Goal: Task Accomplishment & Management: Use online tool/utility

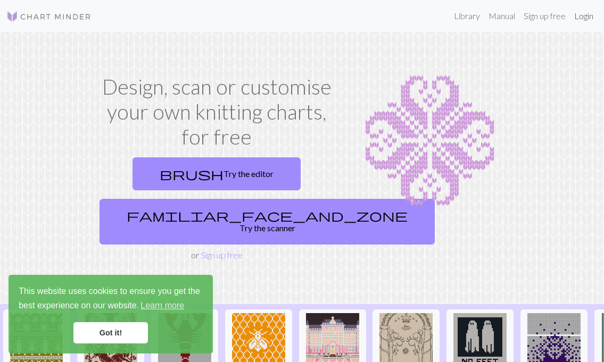
click at [585, 19] on link "Login" at bounding box center [584, 15] width 28 height 21
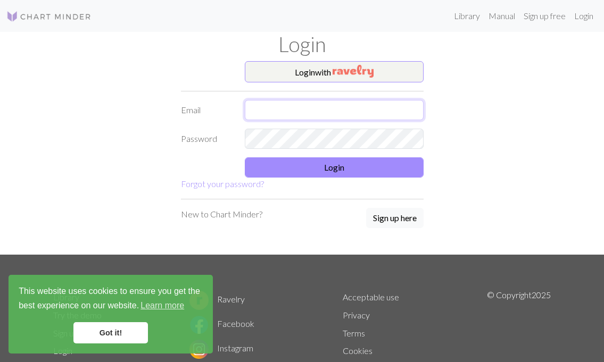
click at [289, 102] on input "text" at bounding box center [334, 110] width 179 height 20
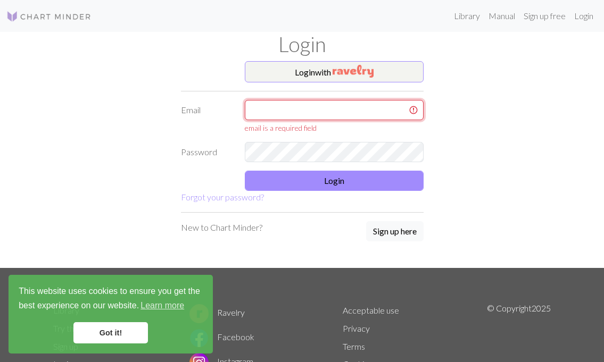
type input "[EMAIL_ADDRESS][DOMAIN_NAME]"
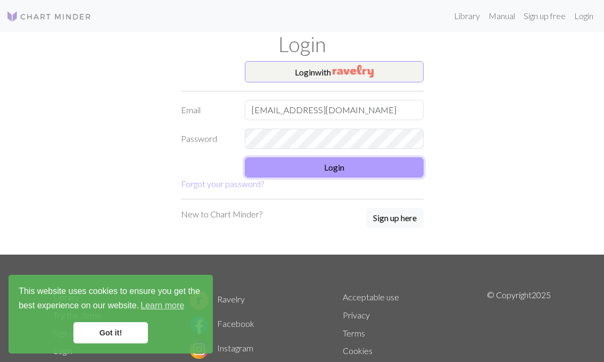
click at [343, 171] on button "Login" at bounding box center [334, 167] width 179 height 20
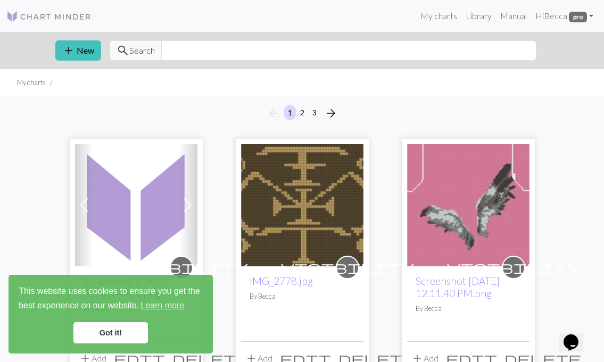
click at [165, 187] on img at bounding box center [136, 205] width 122 height 122
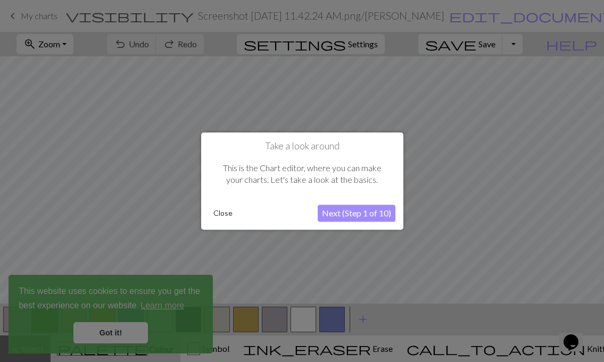
click at [358, 206] on button "Next (Step 1 of 10)" at bounding box center [357, 213] width 78 height 17
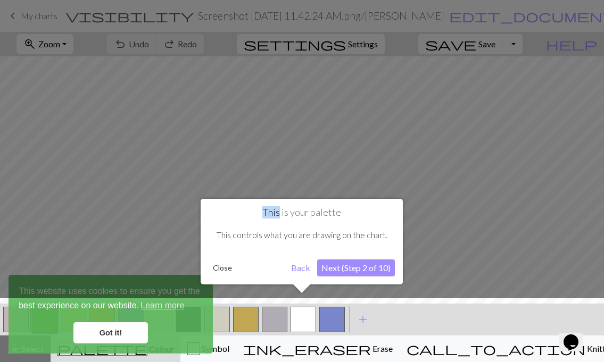
click at [358, 206] on div "This is your palette This controls what you are drawing on the chart. Close Bac…" at bounding box center [302, 242] width 202 height 86
click at [298, 266] on button "Back" at bounding box center [301, 268] width 28 height 17
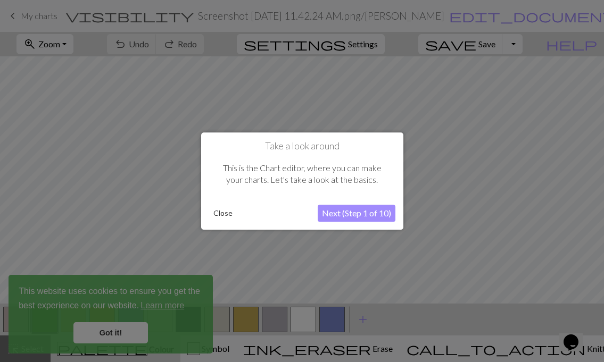
click at [367, 215] on button "Next (Step 1 of 10)" at bounding box center [357, 213] width 78 height 17
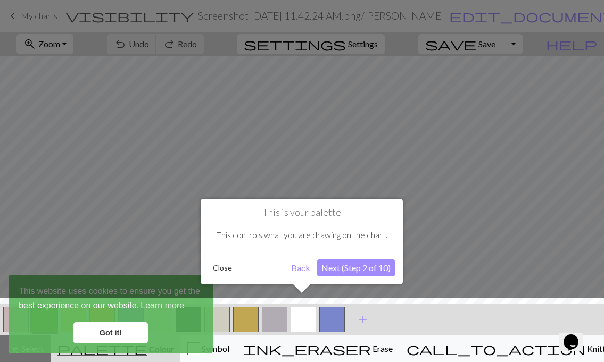
click at [367, 215] on h1 "This is your palette" at bounding box center [301, 213] width 186 height 12
click at [369, 270] on button "Next (Step 2 of 10)" at bounding box center [356, 268] width 78 height 17
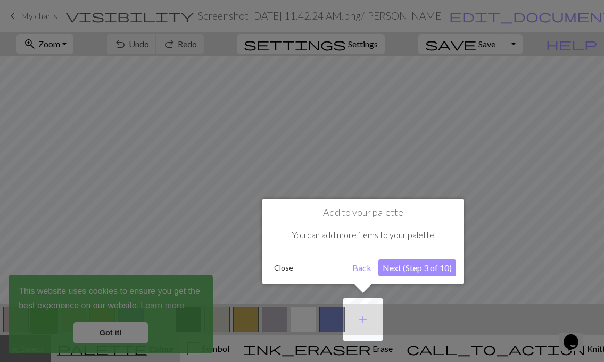
click at [409, 270] on button "Next (Step 3 of 10)" at bounding box center [417, 268] width 78 height 17
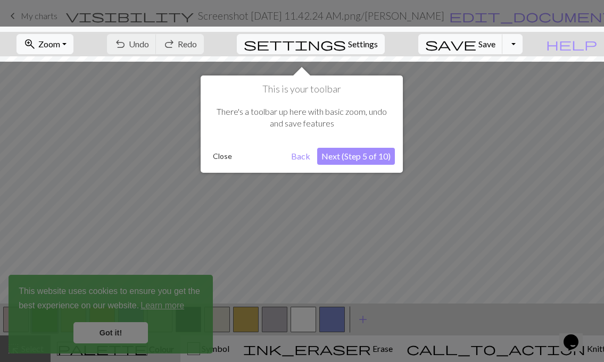
click at [410, 270] on div at bounding box center [302, 181] width 604 height 362
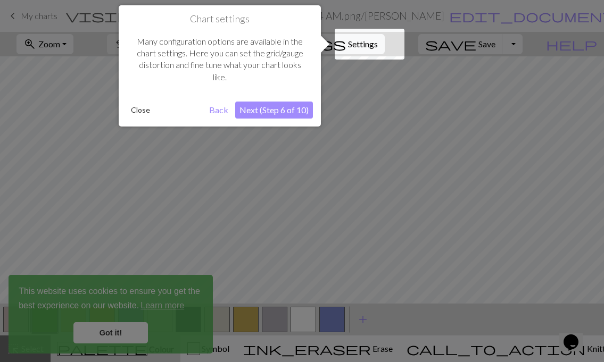
click at [285, 106] on button "Next (Step 6 of 10)" at bounding box center [274, 110] width 78 height 17
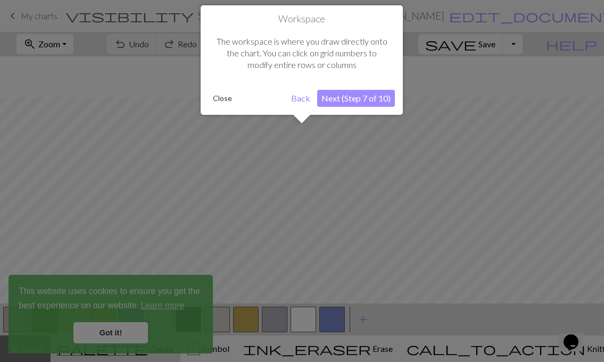
click at [285, 106] on div "Close" at bounding box center [247, 98] width 78 height 16
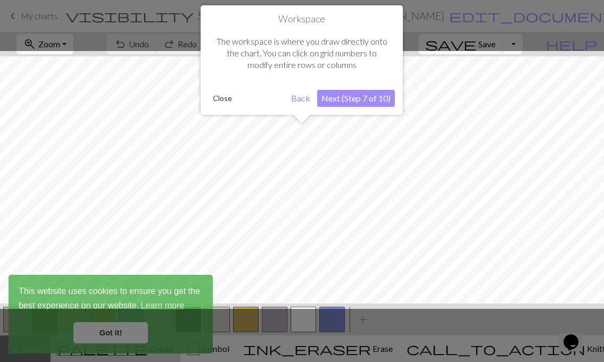
click at [332, 97] on button "Next (Step 7 of 10)" at bounding box center [356, 98] width 78 height 17
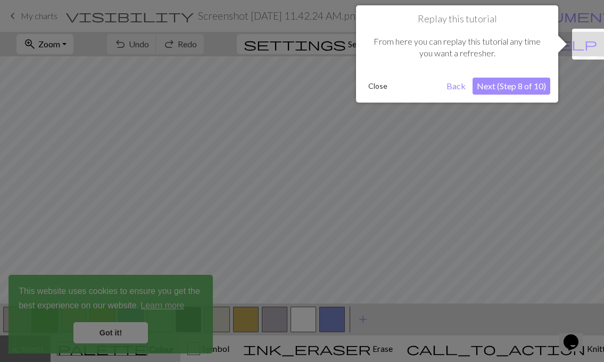
click at [332, 97] on div at bounding box center [302, 181] width 604 height 362
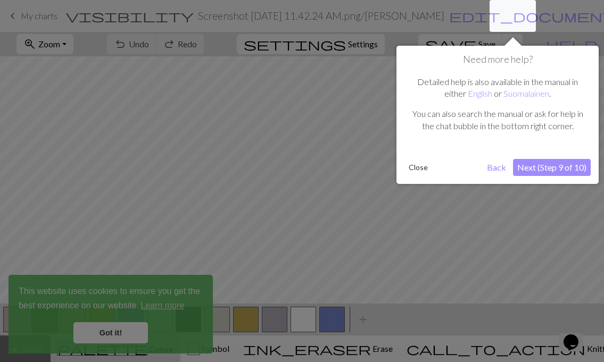
click at [571, 161] on button "Next (Step 9 of 10)" at bounding box center [552, 167] width 78 height 17
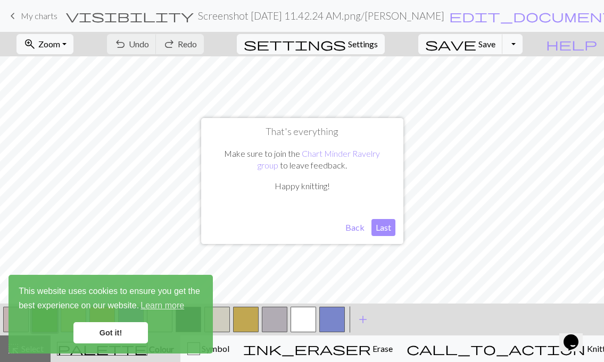
click at [383, 226] on button "Last" at bounding box center [383, 227] width 24 height 17
click at [522, 45] on button "Toggle Dropdown" at bounding box center [512, 44] width 20 height 20
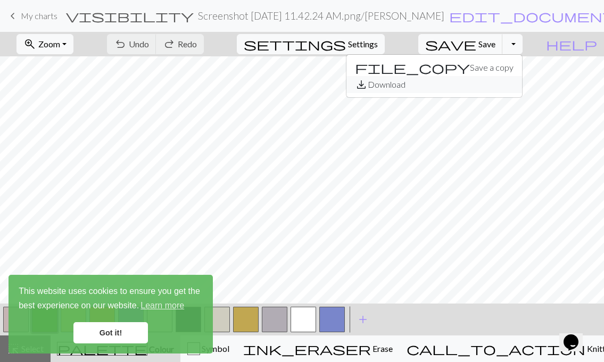
click at [514, 86] on button "save_alt Download" at bounding box center [434, 84] width 176 height 17
click at [522, 46] on button "Toggle Dropdown" at bounding box center [512, 44] width 20 height 20
click at [131, 335] on link "Got it!" at bounding box center [110, 332] width 74 height 21
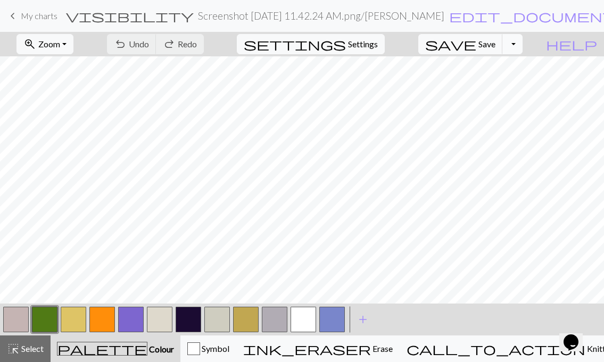
click at [522, 39] on button "Toggle Dropdown" at bounding box center [512, 44] width 20 height 20
click at [508, 88] on button "save_alt Download" at bounding box center [434, 84] width 176 height 17
click at [522, 47] on button "Toggle Dropdown" at bounding box center [512, 44] width 20 height 20
click at [500, 89] on button "save_alt Download" at bounding box center [434, 84] width 176 height 17
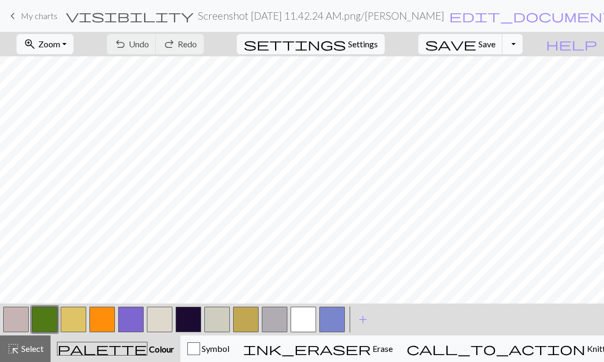
click at [522, 42] on button "Toggle Dropdown" at bounding box center [512, 44] width 20 height 20
click at [513, 87] on button "save_alt Download" at bounding box center [434, 84] width 176 height 17
click at [522, 47] on button "Toggle Dropdown" at bounding box center [512, 44] width 20 height 20
click at [502, 88] on button "save_alt Download" at bounding box center [434, 84] width 176 height 17
